Goal: Find specific page/section: Find specific page/section

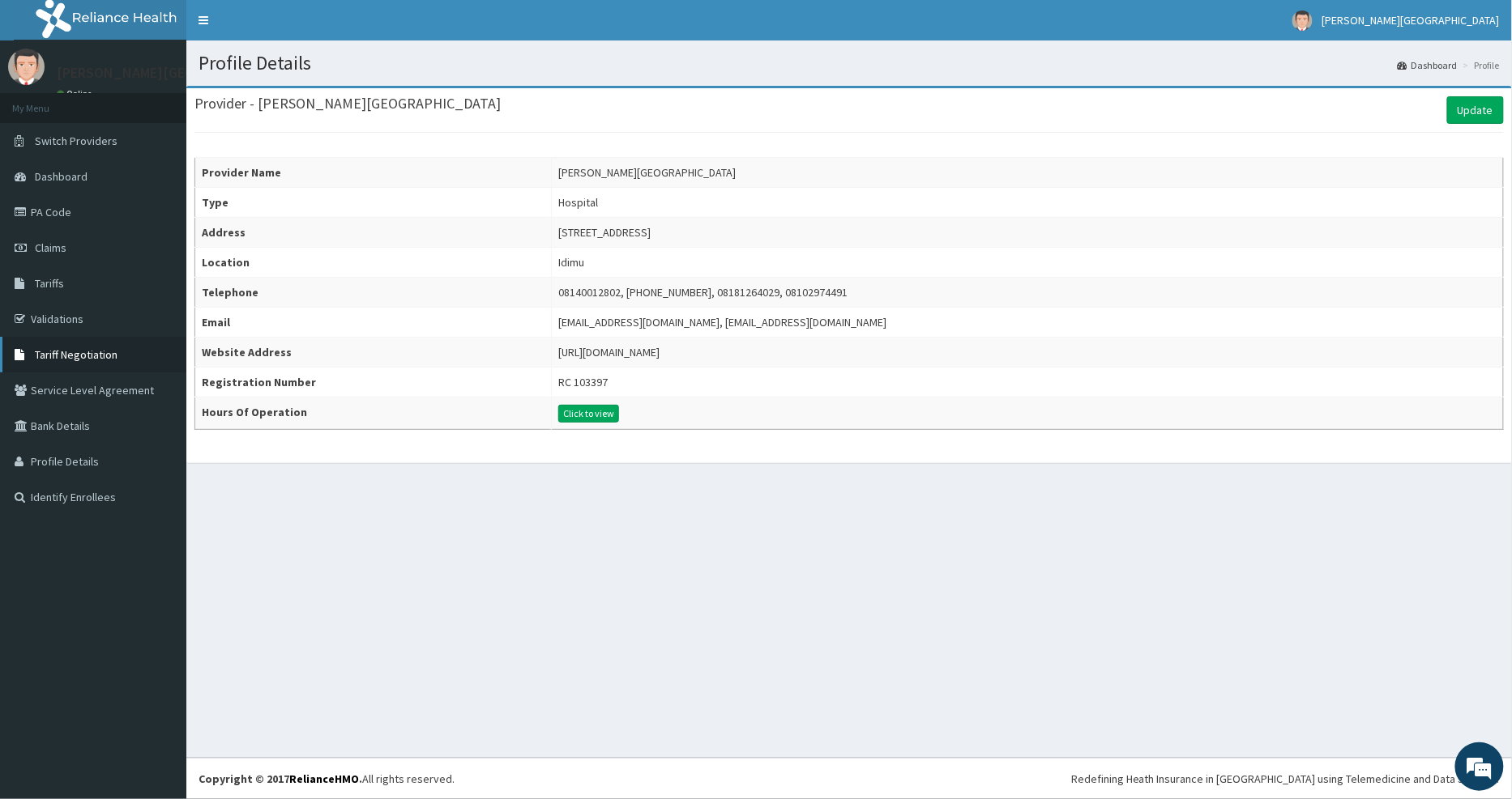
click at [55, 353] on span "Tariff Negotiation" at bounding box center [76, 354] width 82 height 14
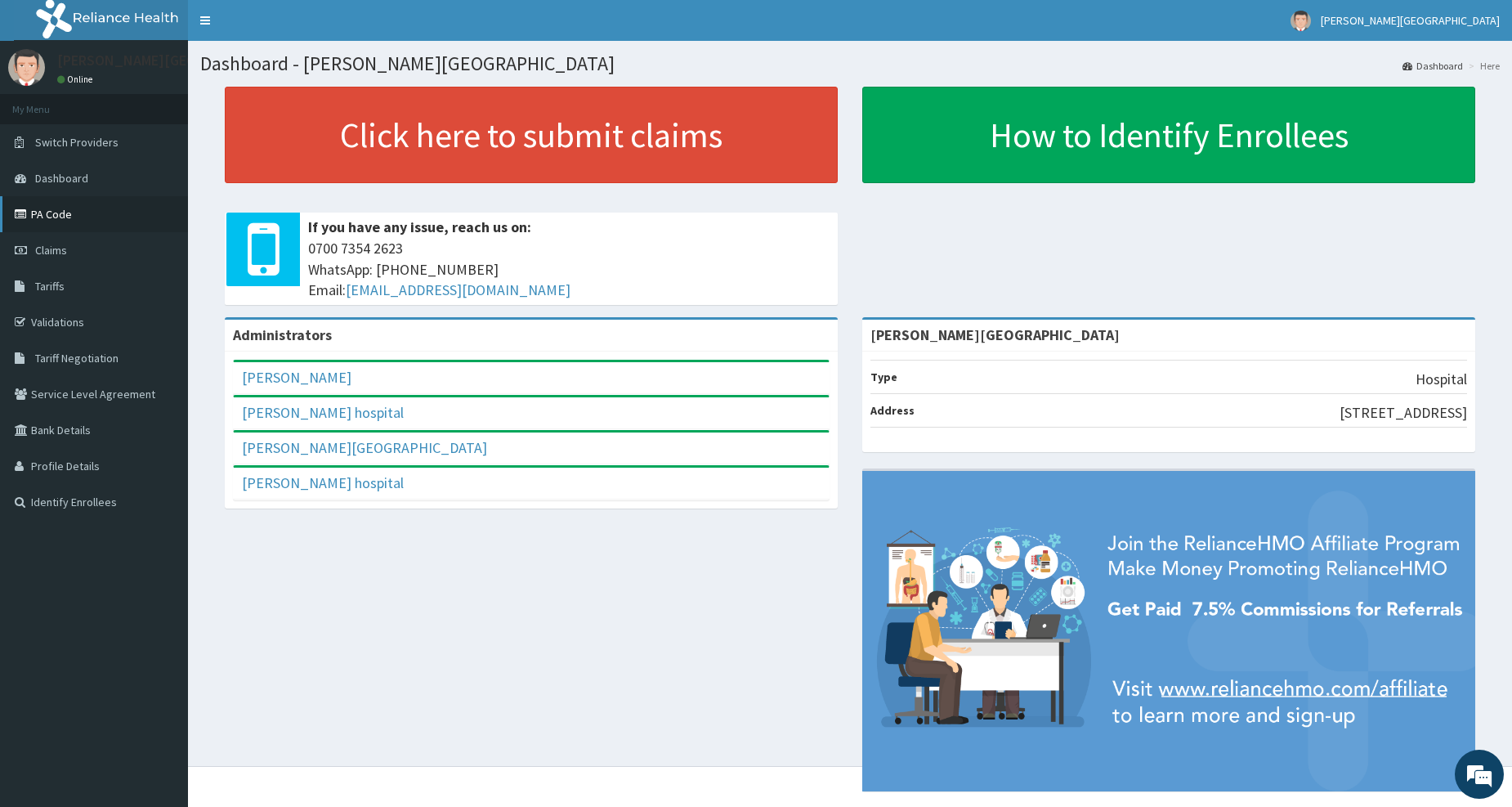
click at [53, 219] on link "PA Code" at bounding box center [93, 214] width 188 height 36
